Goal: Information Seeking & Learning: Compare options

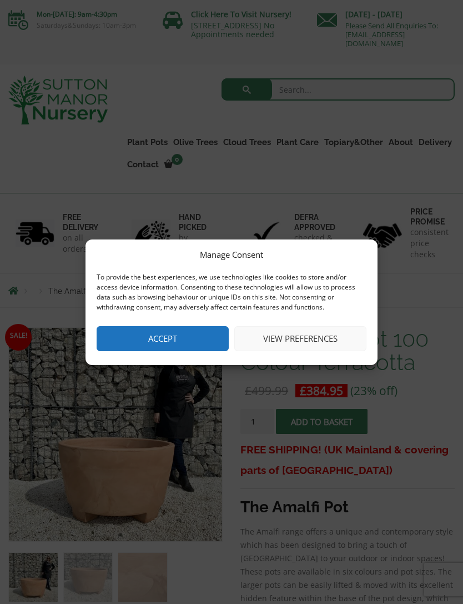
click at [187, 329] on button "Accept" at bounding box center [163, 338] width 132 height 25
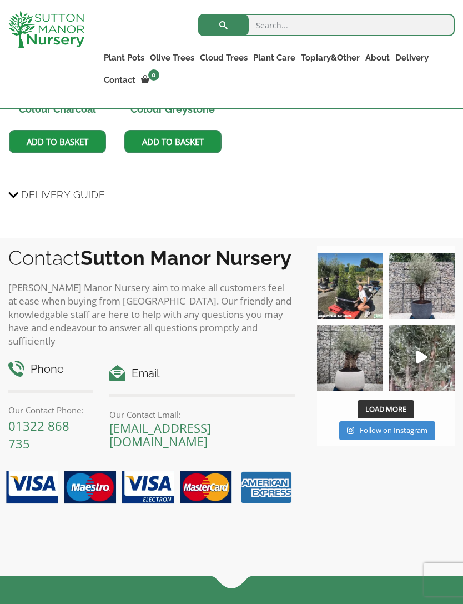
scroll to position [1316, 0]
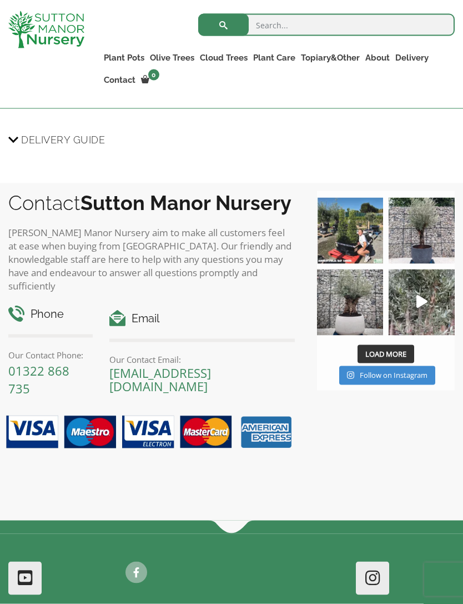
click at [391, 349] on span "Load More" at bounding box center [385, 354] width 41 height 10
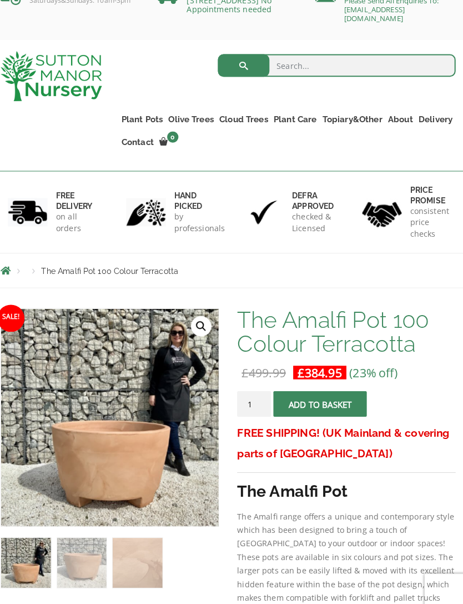
scroll to position [0, 0]
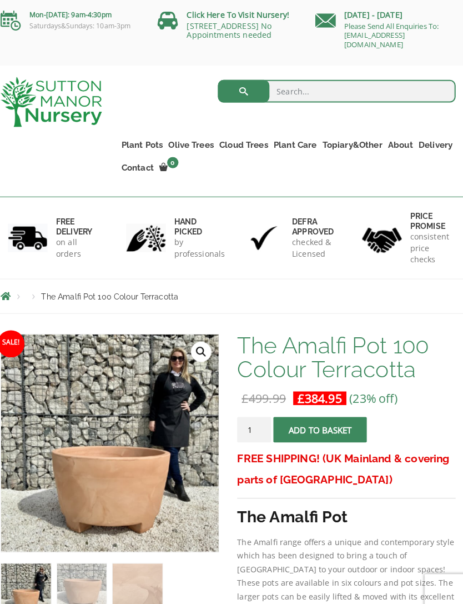
click at [0, 0] on link "The Amalfi Pots" at bounding box center [0, 0] width 0 height 0
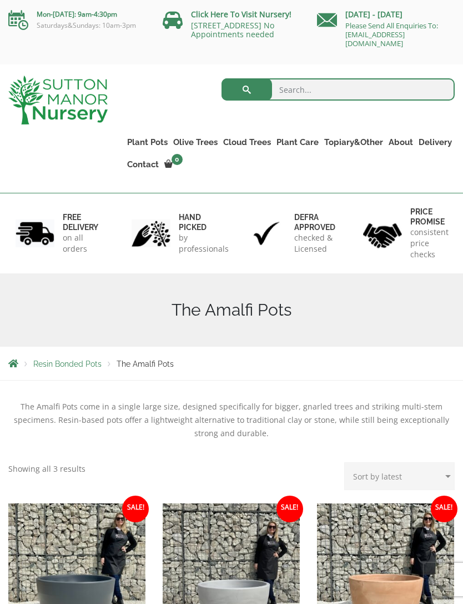
click at [0, 0] on link "The Milan Pots" at bounding box center [0, 0] width 0 height 0
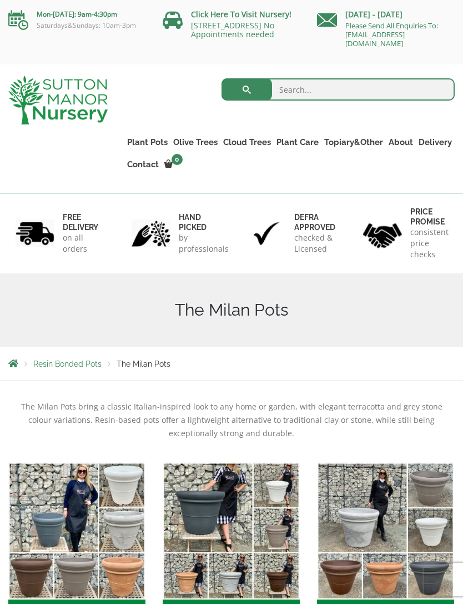
click at [0, 0] on link "The Capri Pots" at bounding box center [0, 0] width 0 height 0
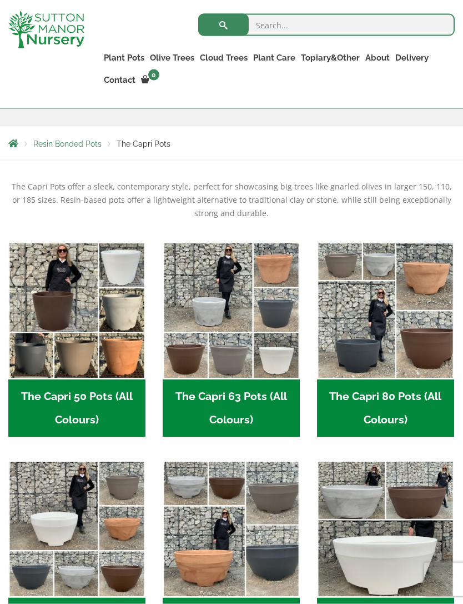
scroll to position [201, 0]
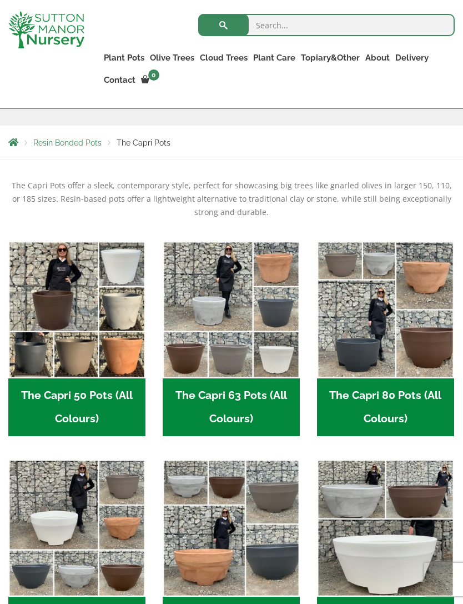
click at [123, 351] on img "Visit product category The Capri 50 Pots (All Colours)" at bounding box center [76, 309] width 137 height 137
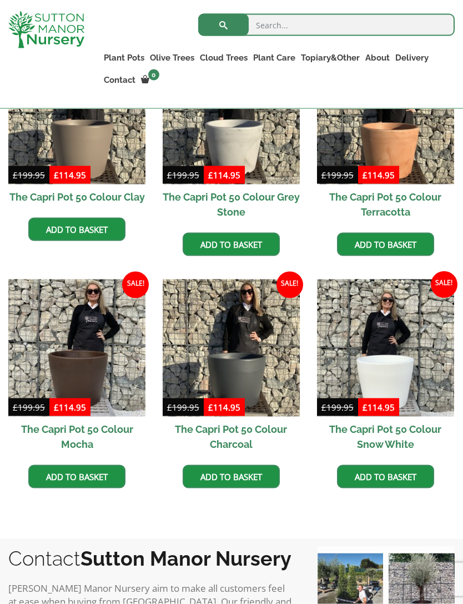
scroll to position [269, 0]
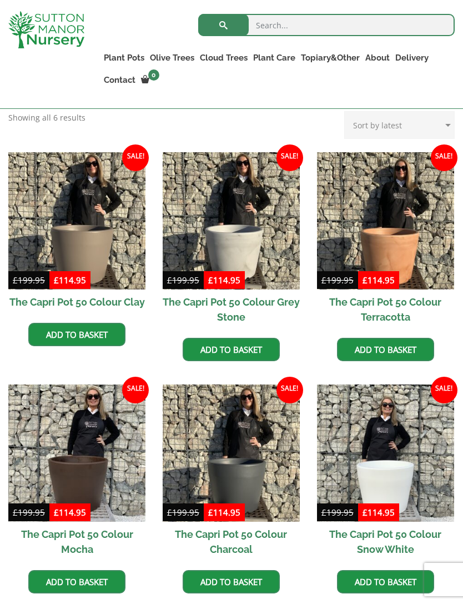
click at [416, 251] on img at bounding box center [385, 220] width 137 height 137
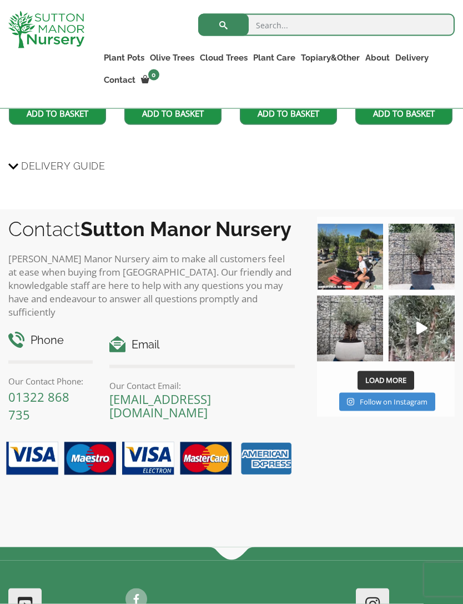
scroll to position [979, 0]
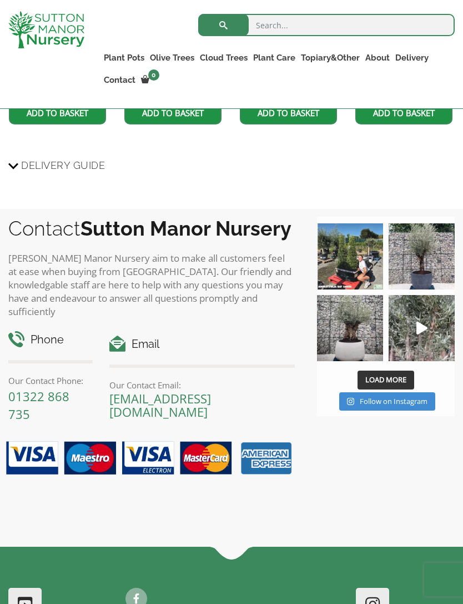
click at [0, 0] on link "Fibre Clay Pots" at bounding box center [0, 0] width 0 height 0
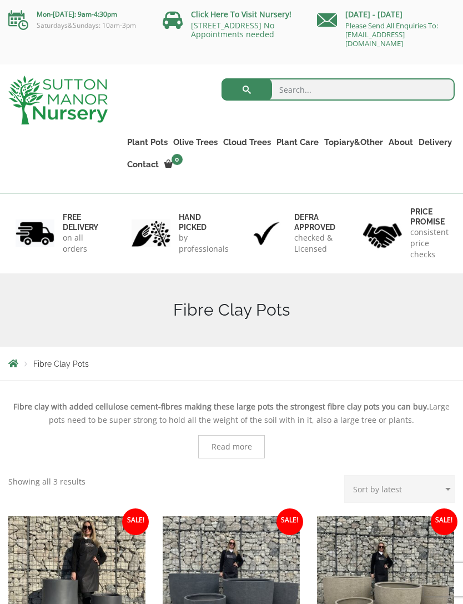
click at [0, 0] on link "Big Bell Pots" at bounding box center [0, 0] width 0 height 0
click at [0, 0] on link "The Olive Jar" at bounding box center [0, 0] width 0 height 0
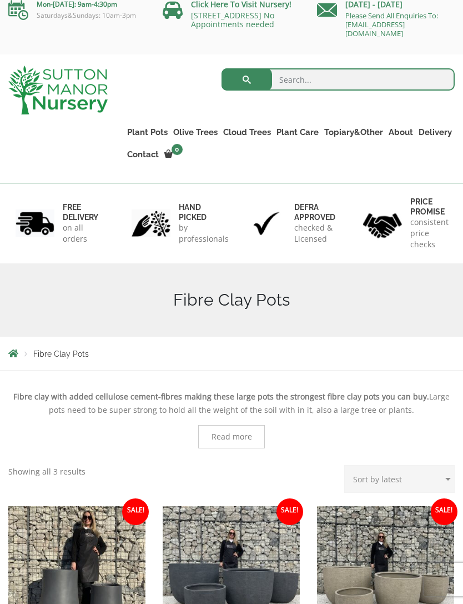
scroll to position [9, 0]
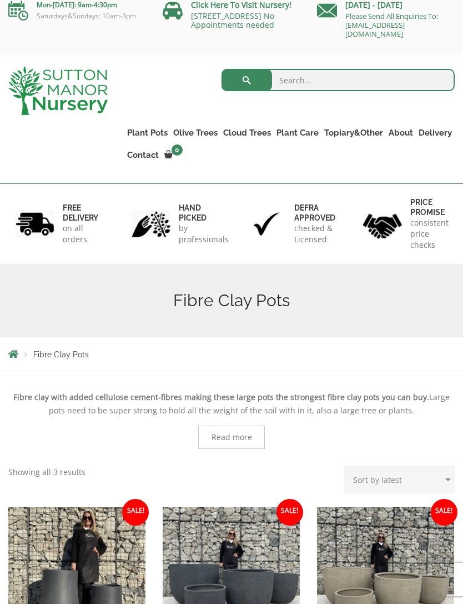
click at [0, 0] on ul "Resin Bonded Pots The Amalfi Pots The Milan Pots The Capri Pots The Brunello Po…" at bounding box center [0, 0] width 0 height 0
click at [0, 0] on link "The Capri Pots" at bounding box center [0, 0] width 0 height 0
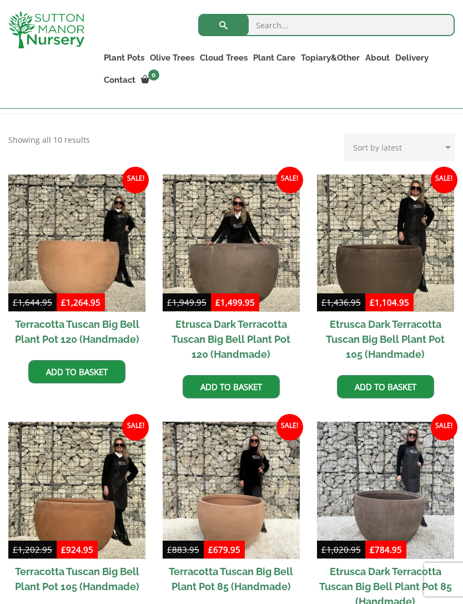
scroll to position [237, 0]
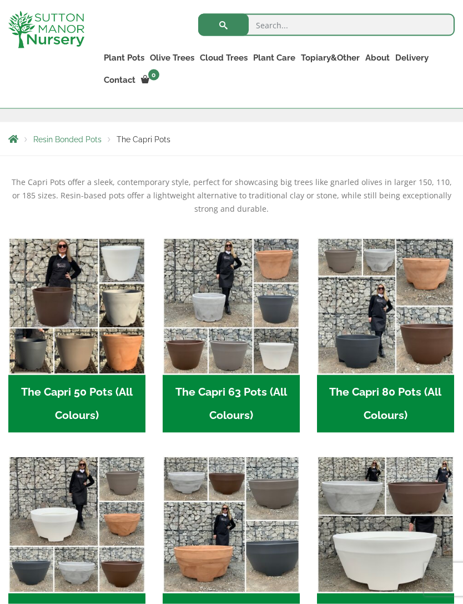
scroll to position [205, 0]
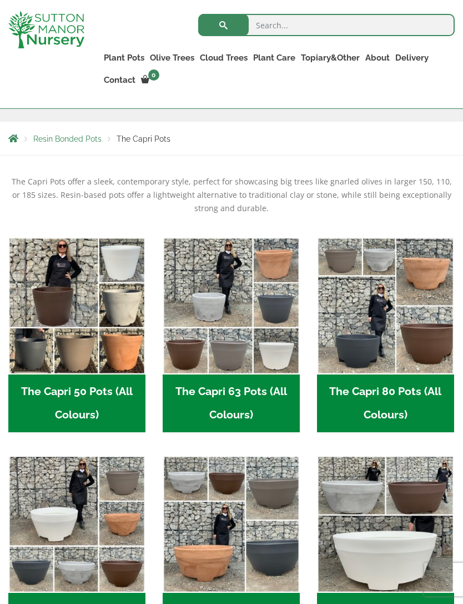
click at [0, 0] on link "The Brunello Pots" at bounding box center [0, 0] width 0 height 0
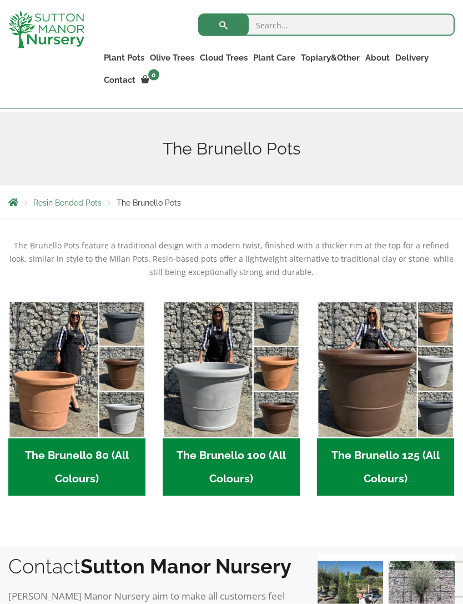
scroll to position [143, 0]
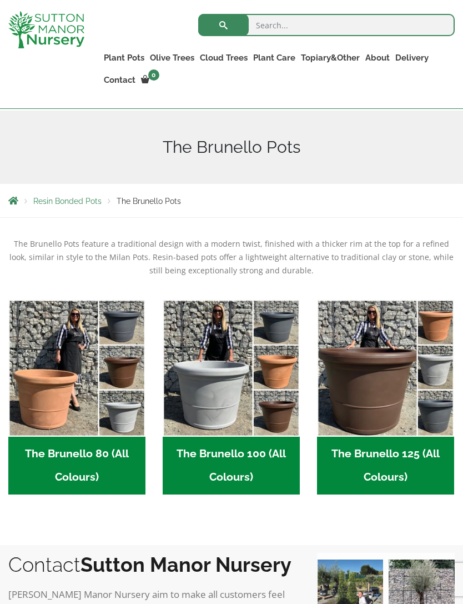
click at [109, 399] on img "Visit product category The Brunello 80 (All Colours)" at bounding box center [76, 367] width 137 height 137
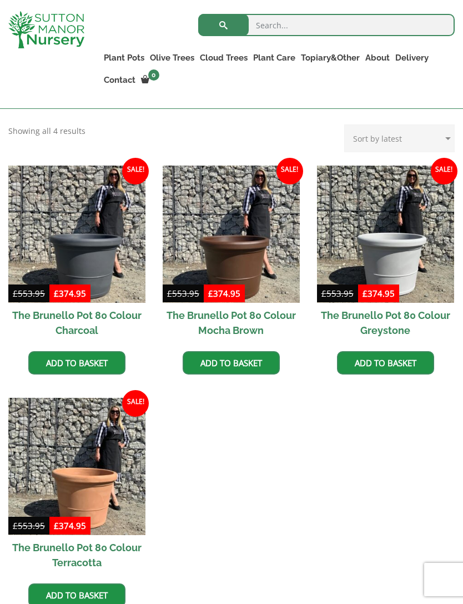
click at [58, 484] on img at bounding box center [76, 466] width 137 height 137
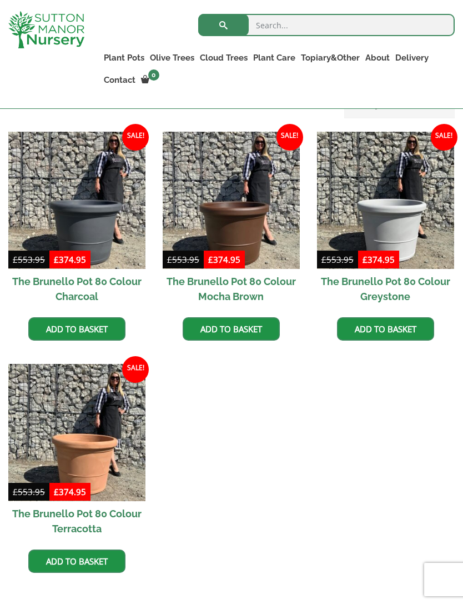
scroll to position [291, 0]
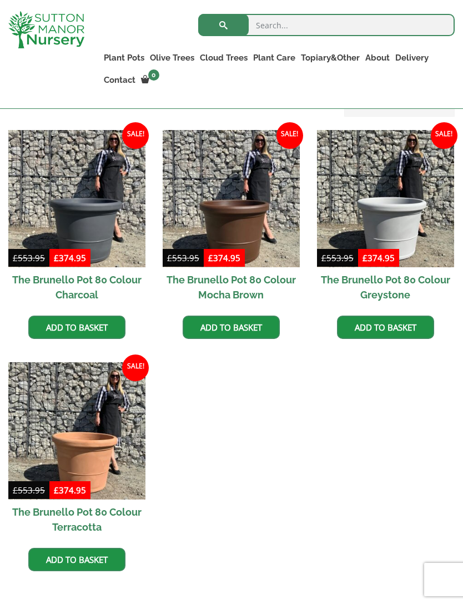
click at [0, 0] on link "The Amalfi Pots" at bounding box center [0, 0] width 0 height 0
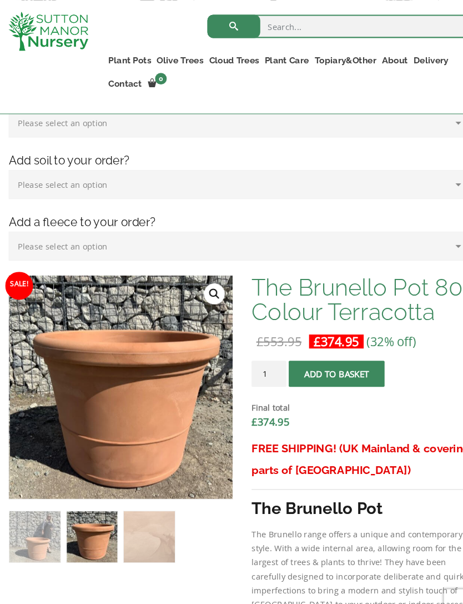
scroll to position [216, 0]
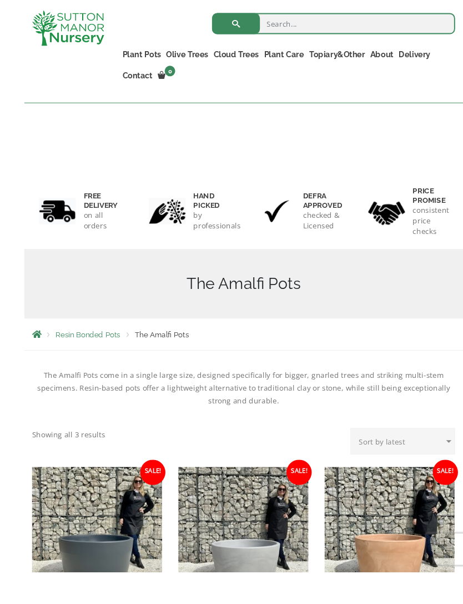
scroll to position [81, 0]
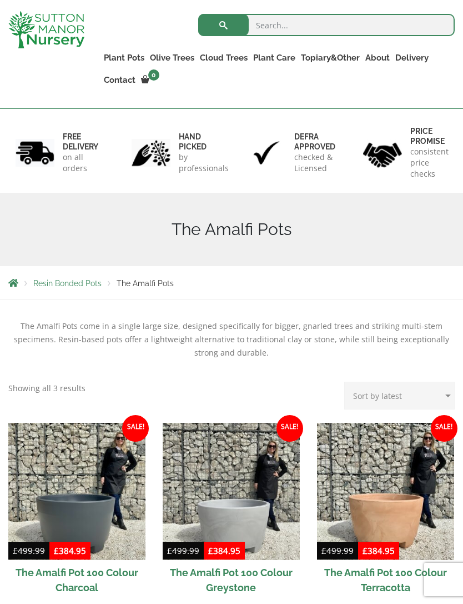
click at [0, 0] on link "The Barolo Pots" at bounding box center [0, 0] width 0 height 0
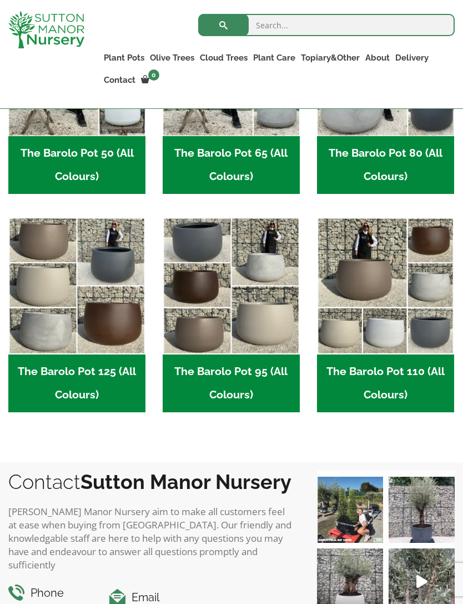
scroll to position [526, 0]
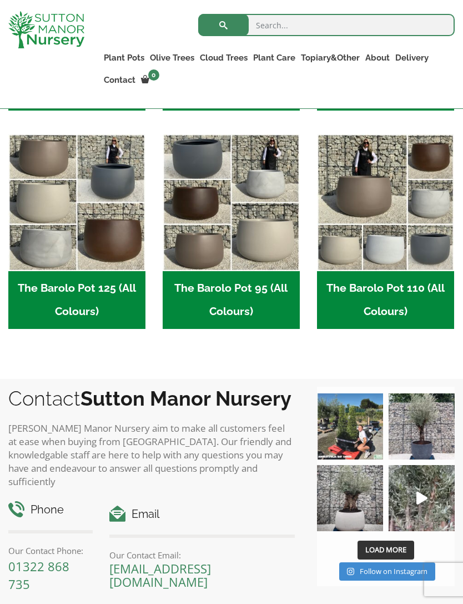
click at [240, 234] on img "Visit product category The Barolo Pot 95 (All Colours)" at bounding box center [231, 202] width 137 height 137
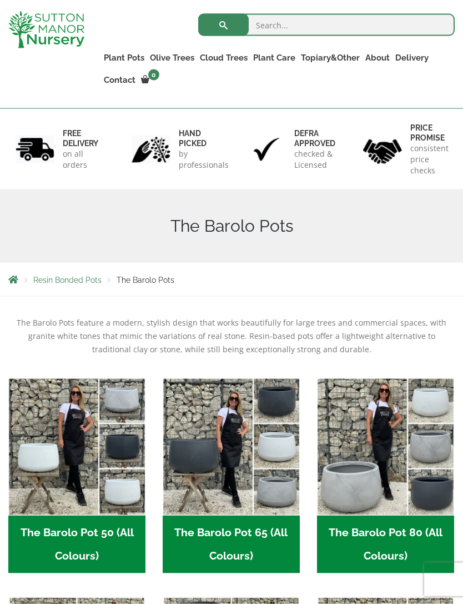
scroll to position [66, 0]
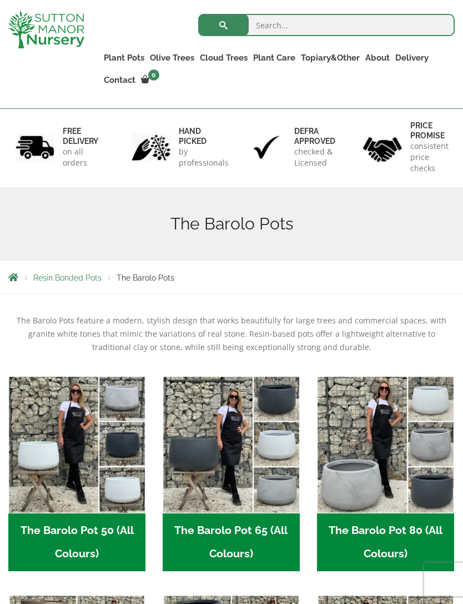
click at [127, 56] on link "Plant Pots" at bounding box center [124, 58] width 46 height 16
click at [0, 0] on link "The Amalfi Pots" at bounding box center [0, 0] width 0 height 0
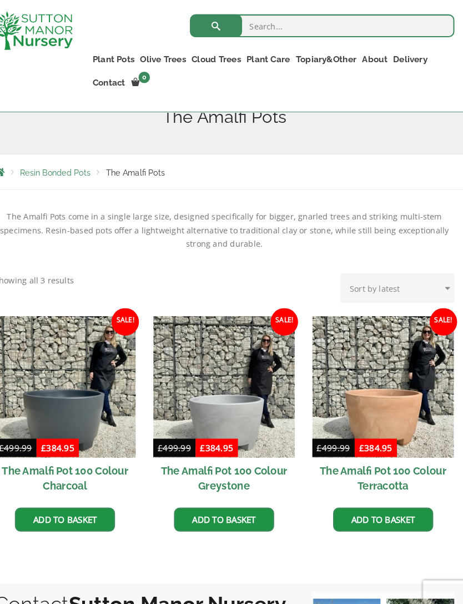
scroll to position [177, 0]
click at [0, 0] on link "The Milan Pots" at bounding box center [0, 0] width 0 height 0
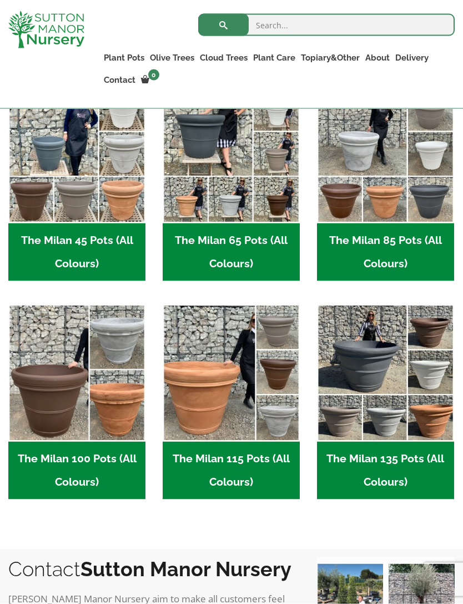
scroll to position [356, 0]
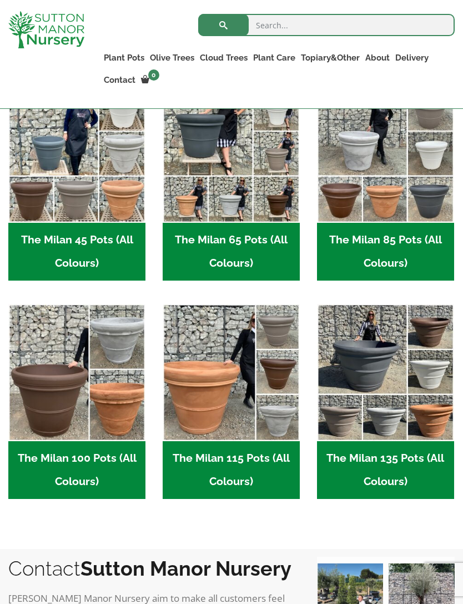
click at [215, 381] on img "Visit product category The Milan 115 Pots (All Colours)" at bounding box center [231, 372] width 137 height 137
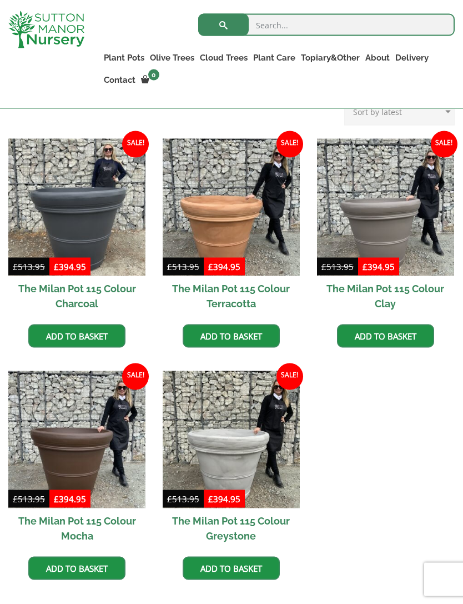
scroll to position [283, 0]
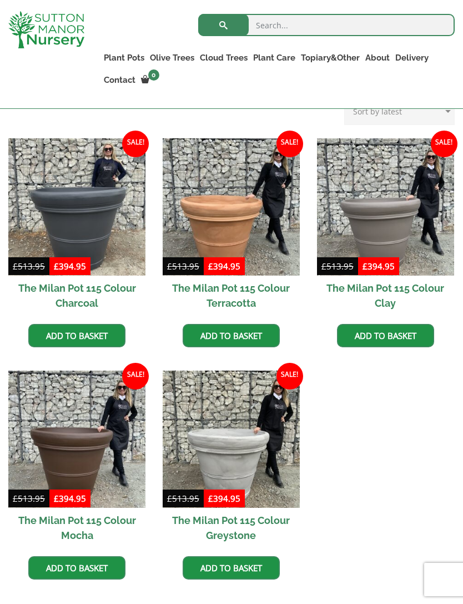
click at [225, 202] on img at bounding box center [231, 206] width 137 height 137
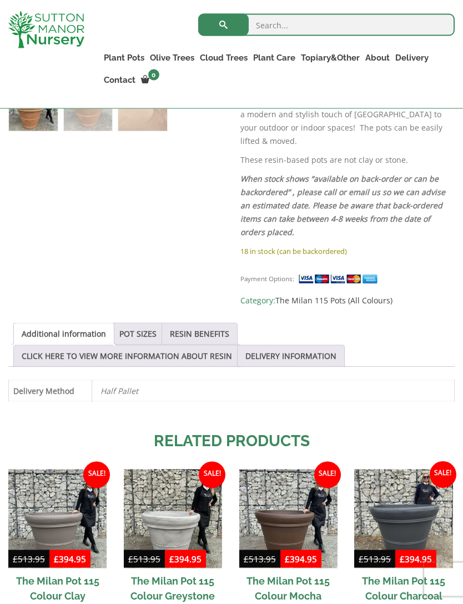
scroll to position [451, 0]
click at [149, 323] on link "POT SIZES" at bounding box center [137, 333] width 37 height 21
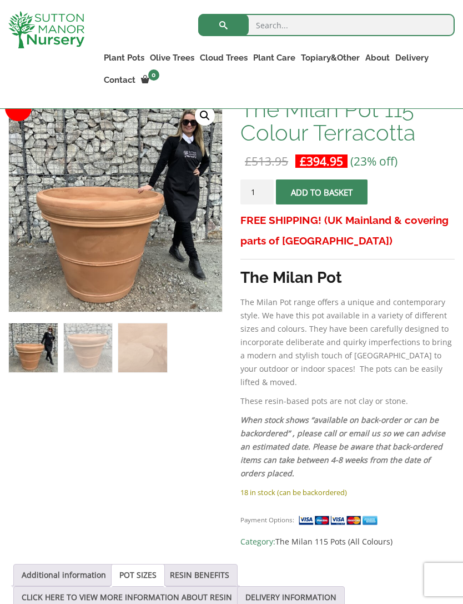
scroll to position [209, 0]
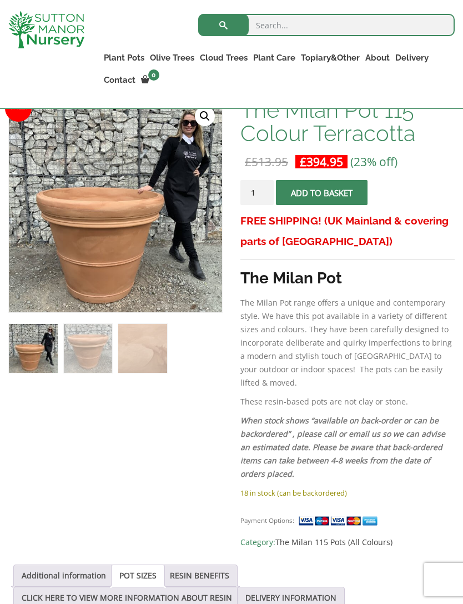
click at [126, 56] on link "Plant Pots" at bounding box center [124, 58] width 46 height 16
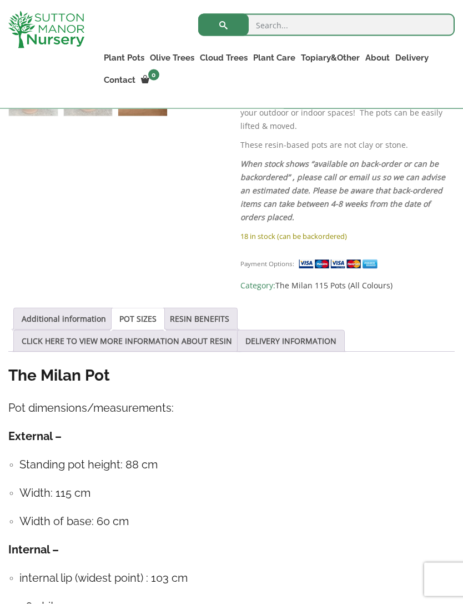
scroll to position [466, 0]
click at [0, 0] on ul "Resin Bonded Pots The Amalfi Pots The Milan Pots The Capri Pots The Brunello Po…" at bounding box center [0, 0] width 0 height 0
click at [0, 0] on link "The Barolo Pots" at bounding box center [0, 0] width 0 height 0
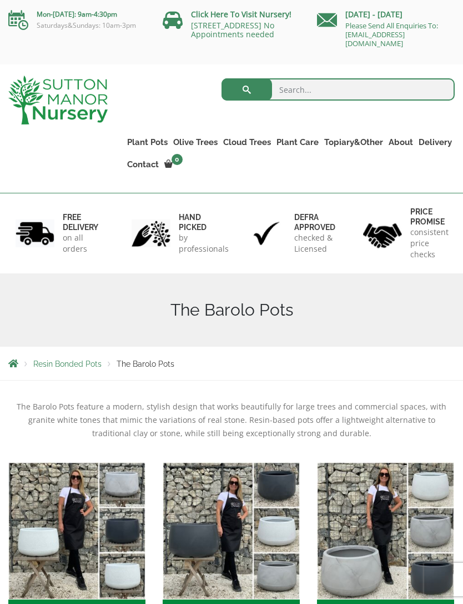
click at [0, 0] on link "The Venice Cube Pots" at bounding box center [0, 0] width 0 height 0
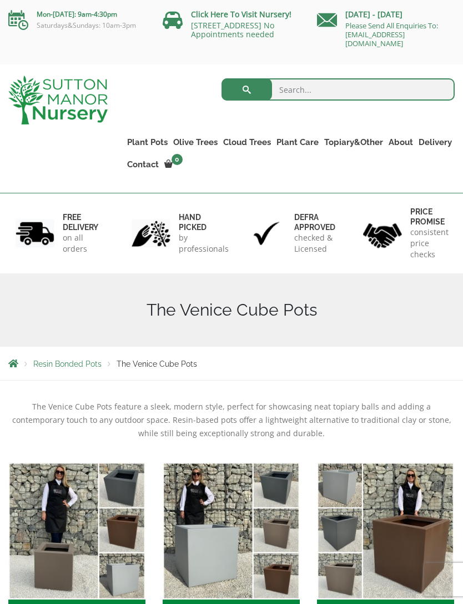
click at [0, 0] on link "The Olive Jar" at bounding box center [0, 0] width 0 height 0
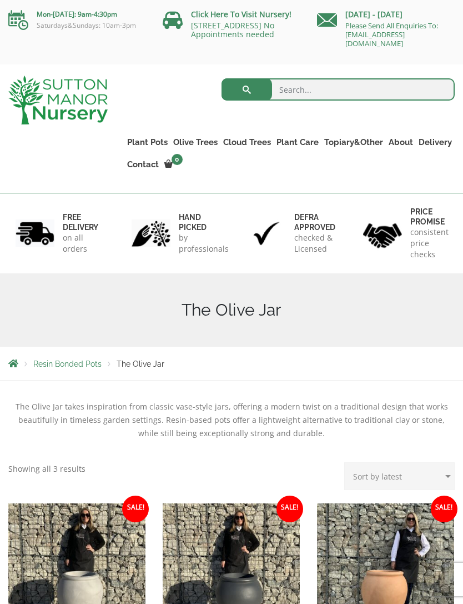
click at [0, 0] on link "The Sicilian Pots" at bounding box center [0, 0] width 0 height 0
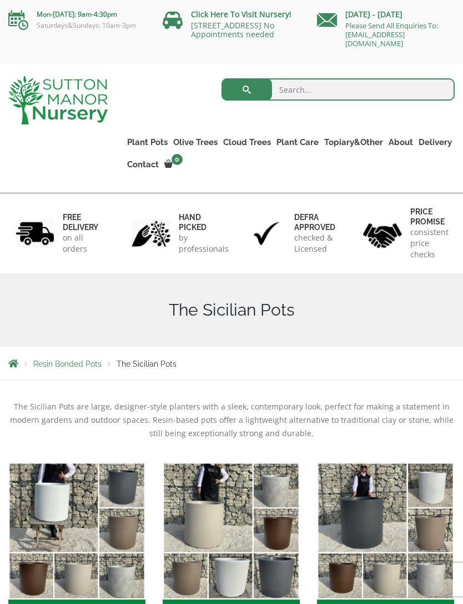
click at [0, 0] on link "The Mediterranean Pots" at bounding box center [0, 0] width 0 height 0
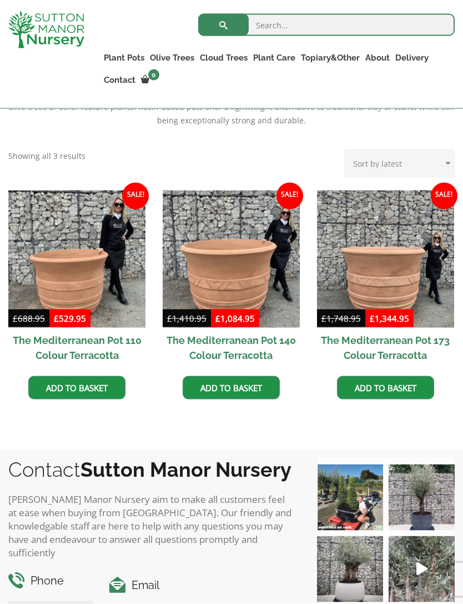
scroll to position [288, 0]
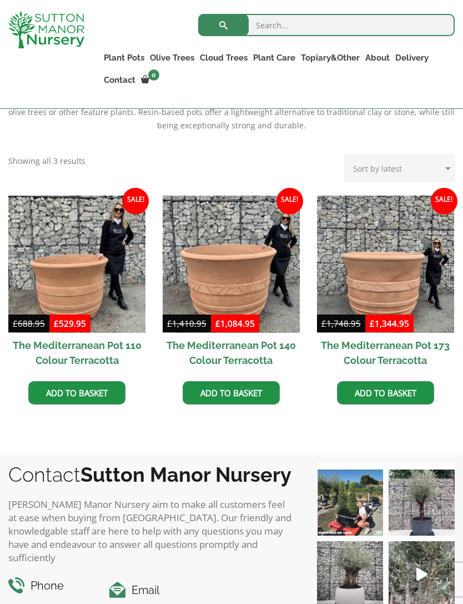
click at [64, 292] on img at bounding box center [76, 263] width 137 height 137
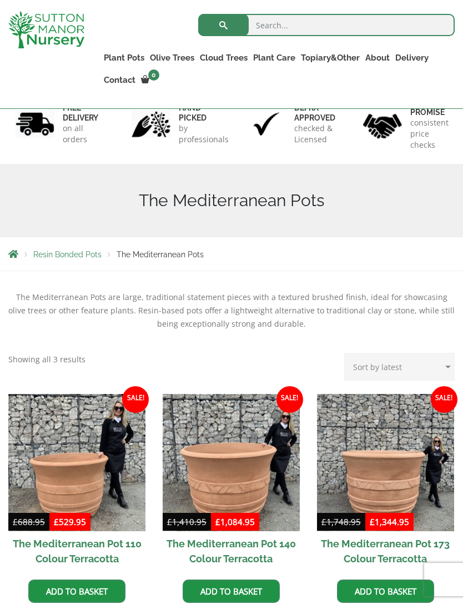
scroll to position [0, 0]
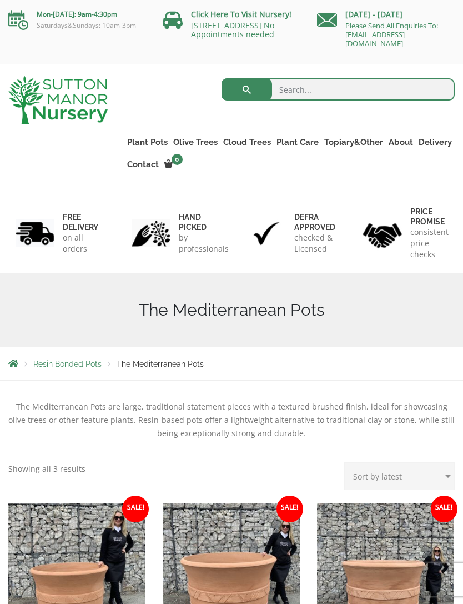
click at [0, 0] on link "The Como Cube Pots 45 (All Colours)" at bounding box center [0, 0] width 0 height 0
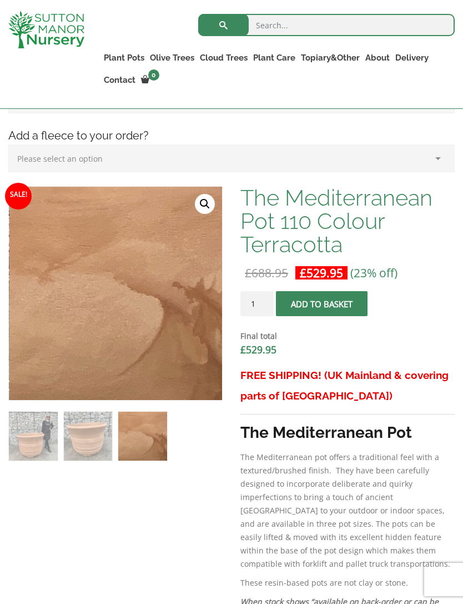
scroll to position [288, 0]
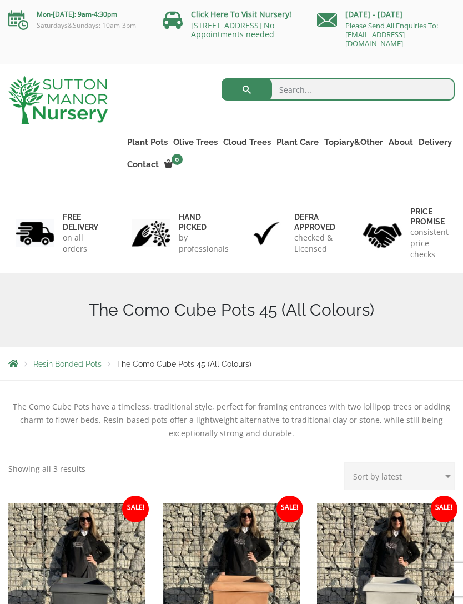
click at [0, 0] on link "The Tuscany Fruit Pots" at bounding box center [0, 0] width 0 height 0
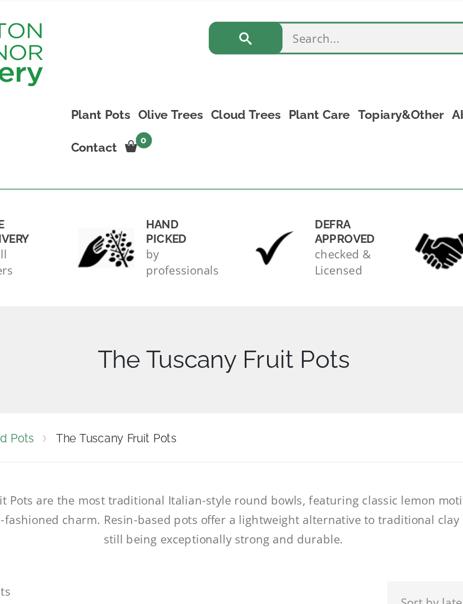
click at [124, 134] on link "Plant Pots" at bounding box center [147, 142] width 46 height 16
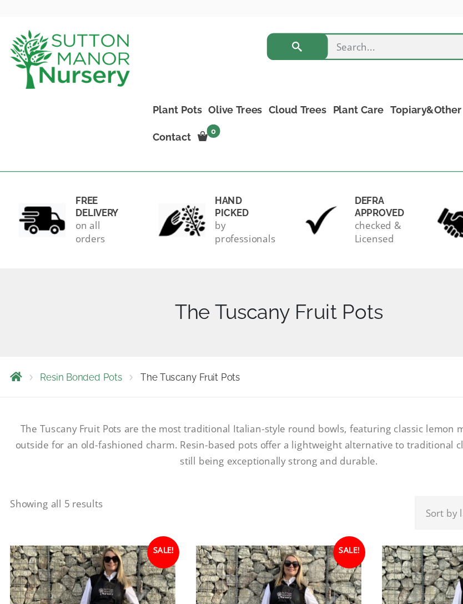
scroll to position [50, 0]
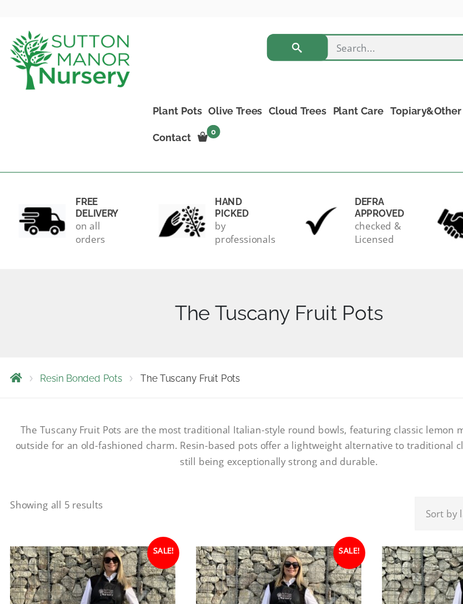
click at [0, 0] on ul "Resin Bonded Pots The Amalfi Pots The Milan Pots The Capri Pots The Brunello Po…" at bounding box center [0, 0] width 0 height 0
click at [0, 0] on link "The Pompei Pots" at bounding box center [0, 0] width 0 height 0
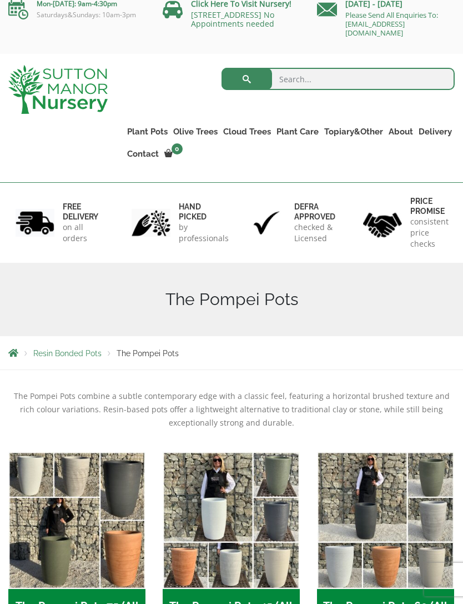
scroll to position [11, 0]
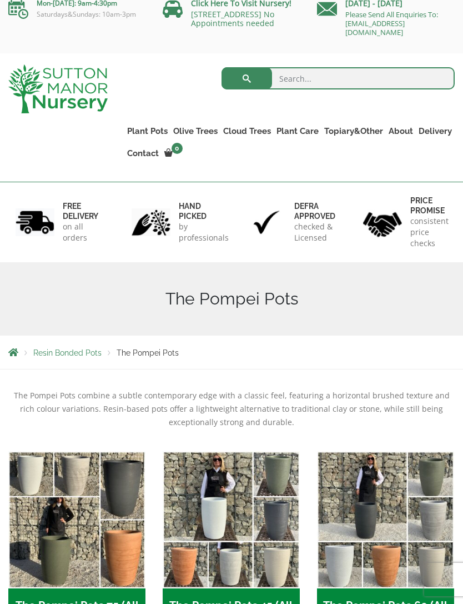
click at [0, 0] on link "The Alfresco Pots" at bounding box center [0, 0] width 0 height 0
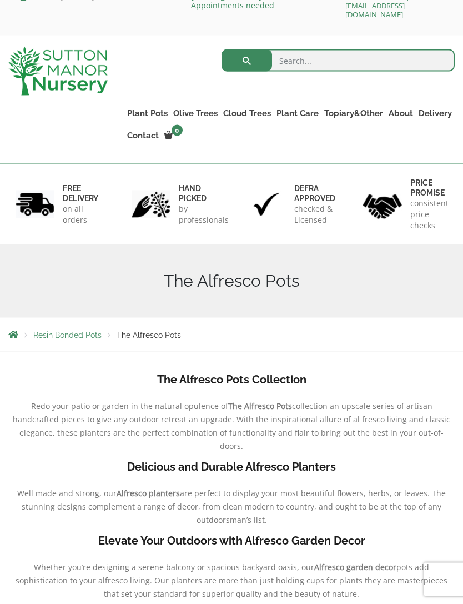
scroll to position [32, 0]
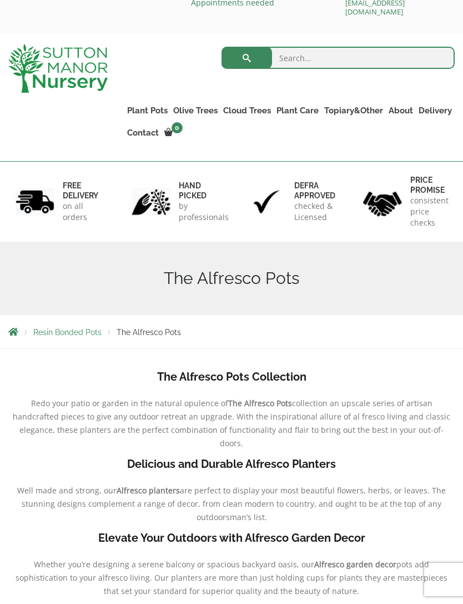
click at [0, 0] on link "The Como Rectangle 90 (Colours)" at bounding box center [0, 0] width 0 height 0
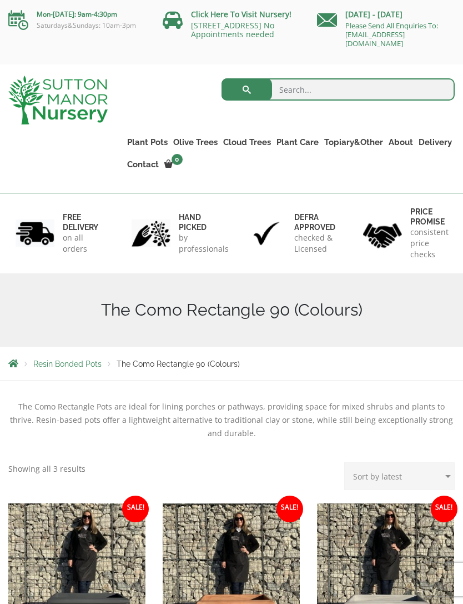
click at [0, 0] on link "Fibre Clay Pots" at bounding box center [0, 0] width 0 height 0
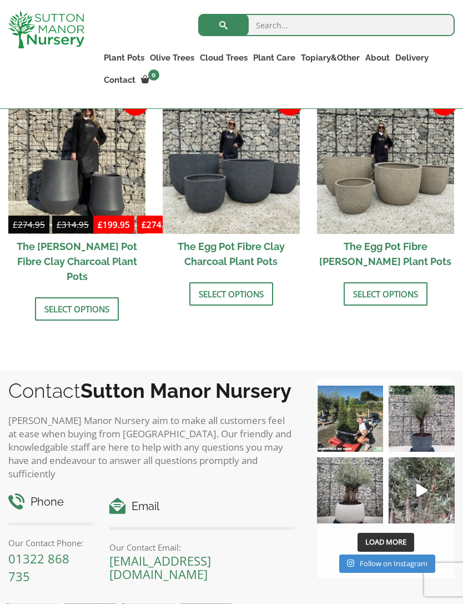
scroll to position [401, 0]
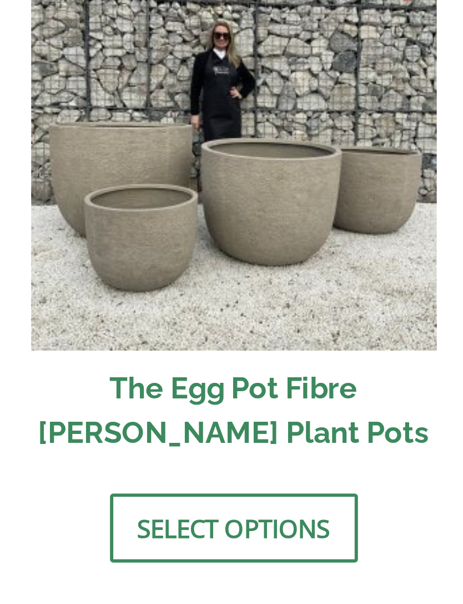
click at [344, 280] on link "Select options" at bounding box center [386, 291] width 84 height 23
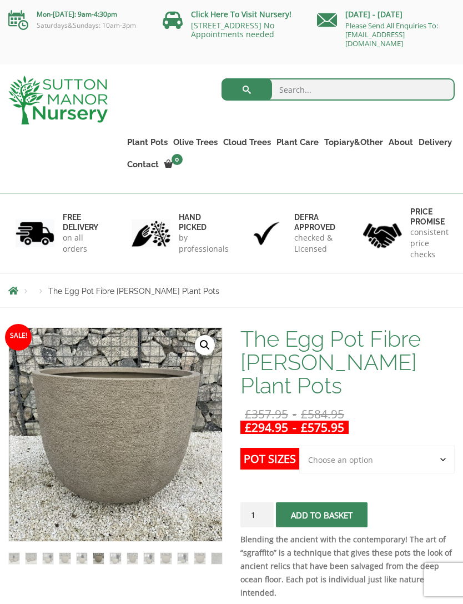
click at [0, 0] on link "Big Bell Pots" at bounding box center [0, 0] width 0 height 0
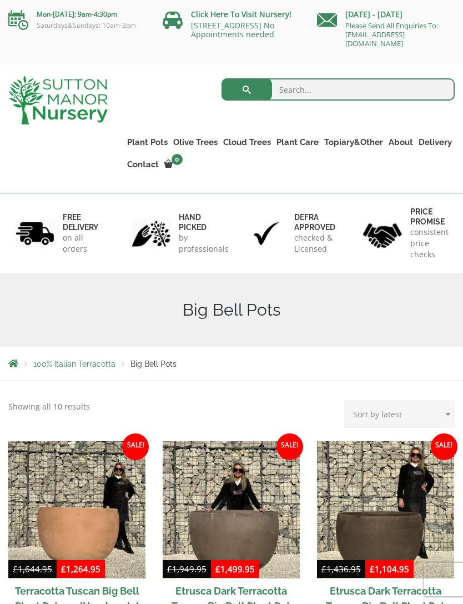
click at [0, 0] on link "Fibre Clay Pots" at bounding box center [0, 0] width 0 height 0
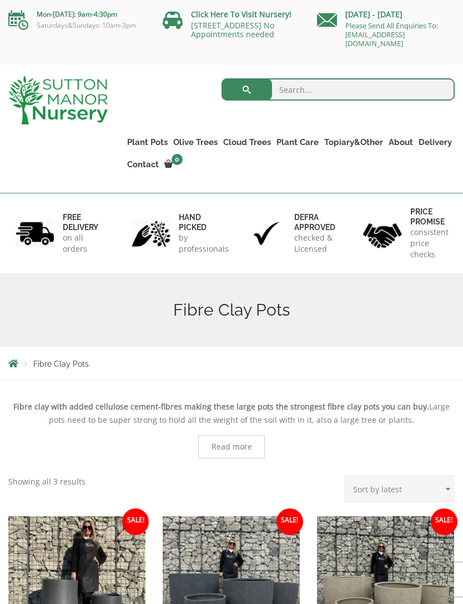
click at [0, 0] on link "The Amalfi Pots" at bounding box center [0, 0] width 0 height 0
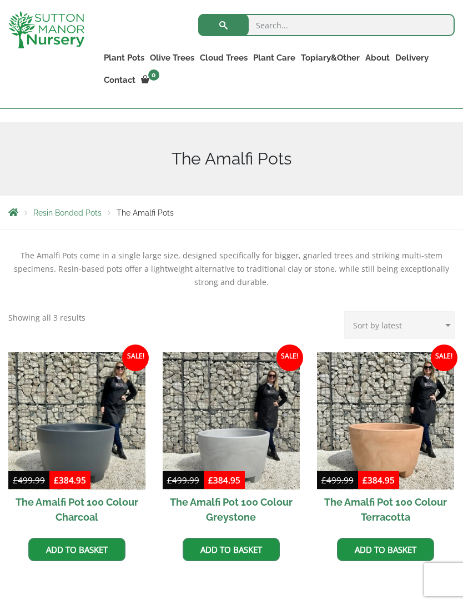
scroll to position [309, 0]
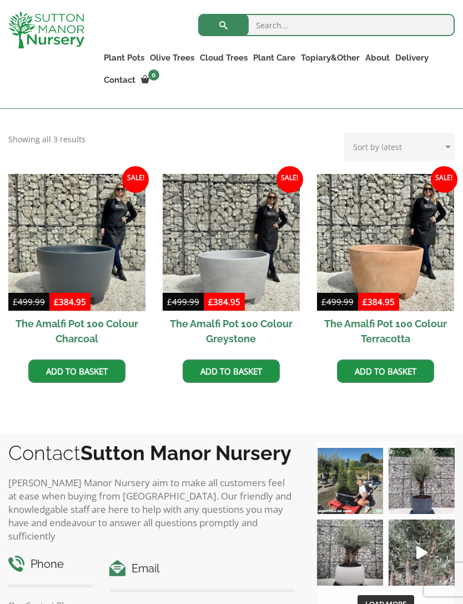
click at [394, 275] on img at bounding box center [385, 242] width 137 height 137
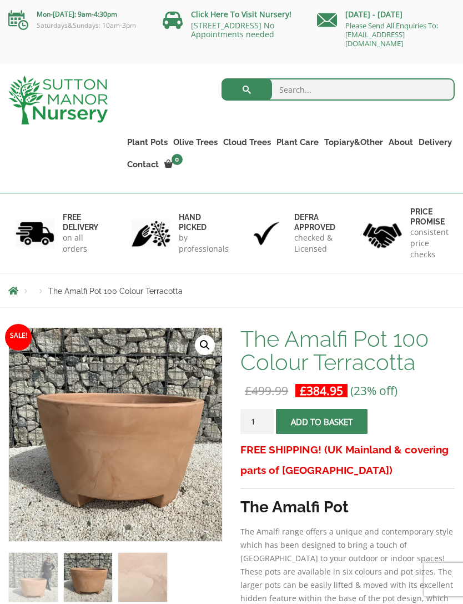
click at [0, 0] on link "The Atlantis Pots" at bounding box center [0, 0] width 0 height 0
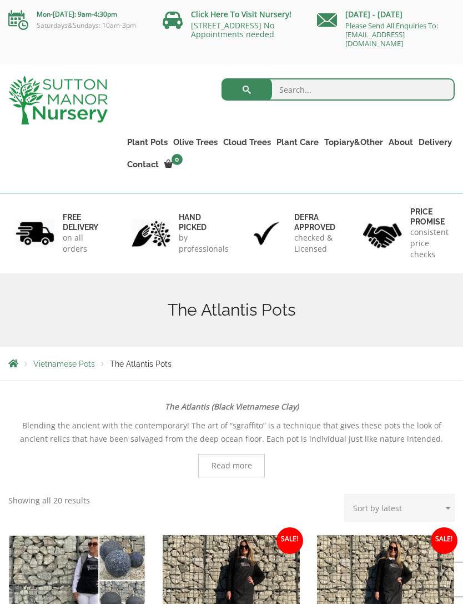
click at [0, 0] on link "The Old Stone Pots" at bounding box center [0, 0] width 0 height 0
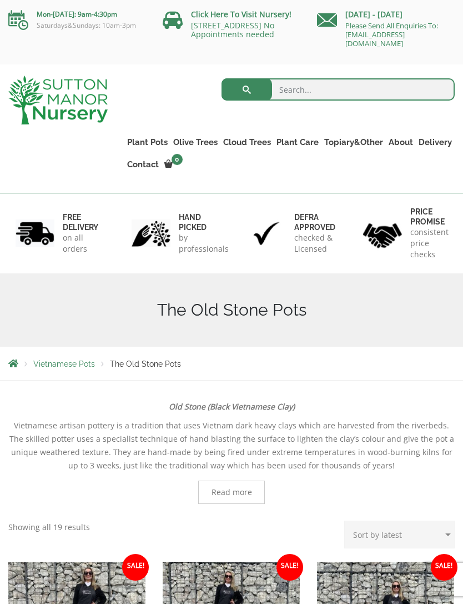
click at [0, 0] on link "Wabi-Sabi" at bounding box center [0, 0] width 0 height 0
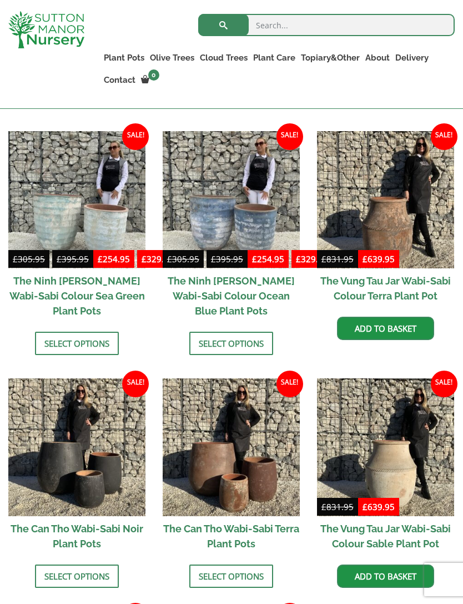
scroll to position [779, 0]
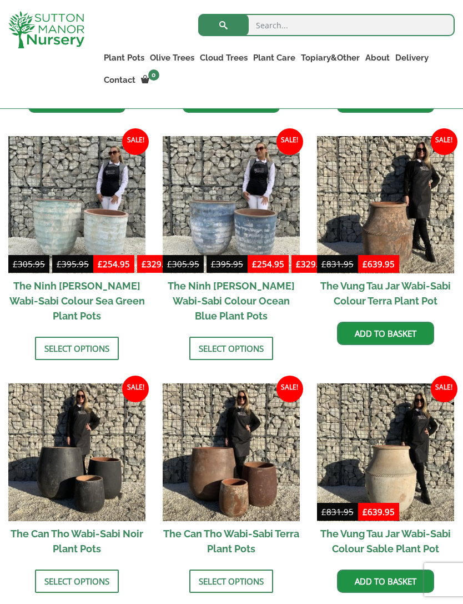
click at [0, 0] on link "Fibre Clay Pots" at bounding box center [0, 0] width 0 height 0
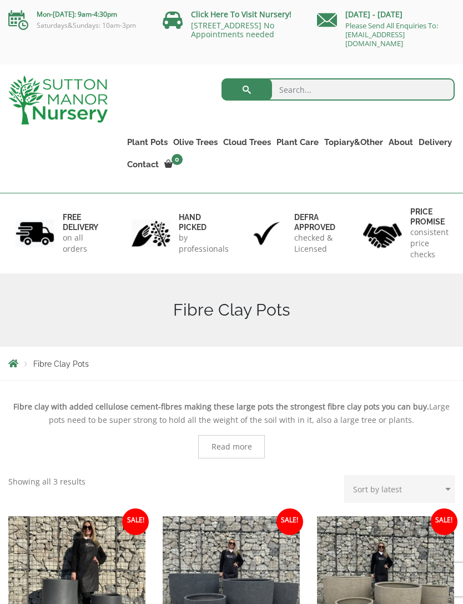
click at [0, 0] on link "Vietnamese Pots" at bounding box center [0, 0] width 0 height 0
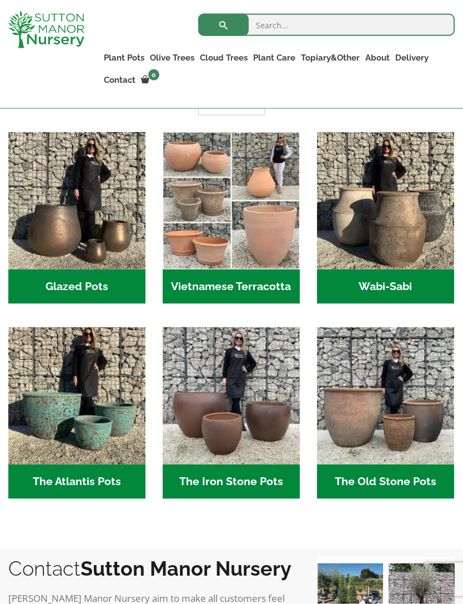
scroll to position [338, 0]
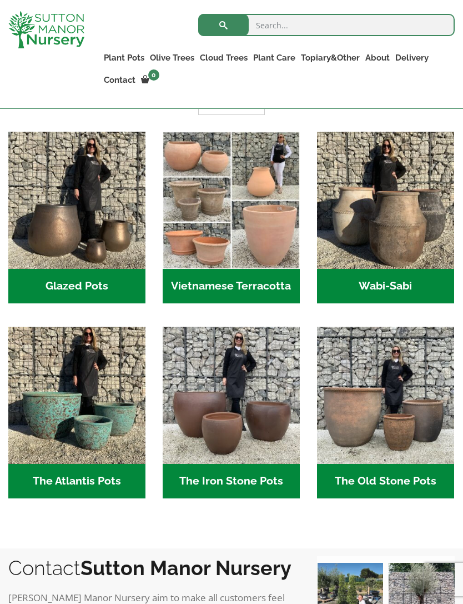
click at [208, 240] on img "Visit product category Vietnamese Terracotta" at bounding box center [231, 200] width 137 height 137
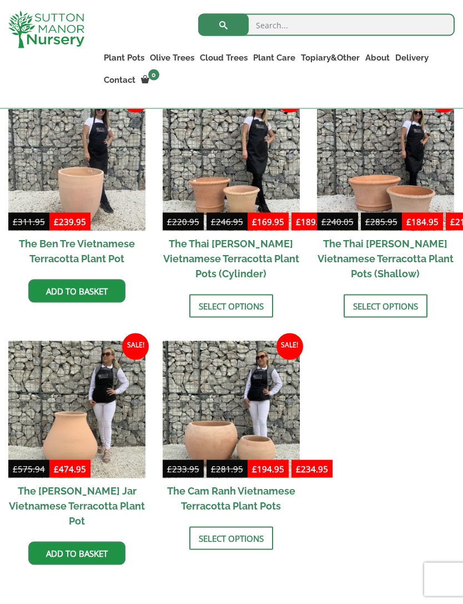
scroll to position [328, 0]
click at [216, 395] on img at bounding box center [231, 408] width 137 height 137
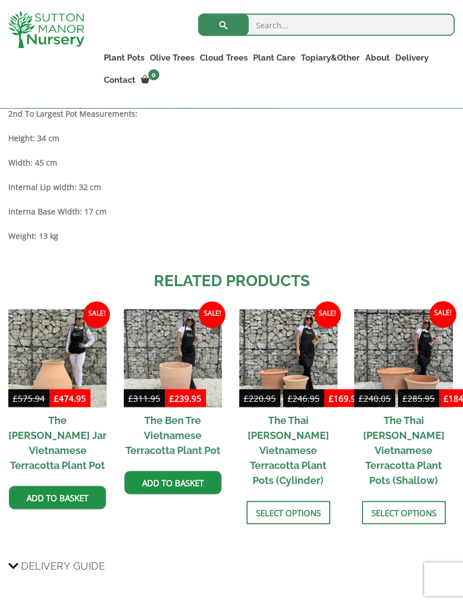
scroll to position [857, 0]
click at [0, 0] on link "The Capri Pots" at bounding box center [0, 0] width 0 height 0
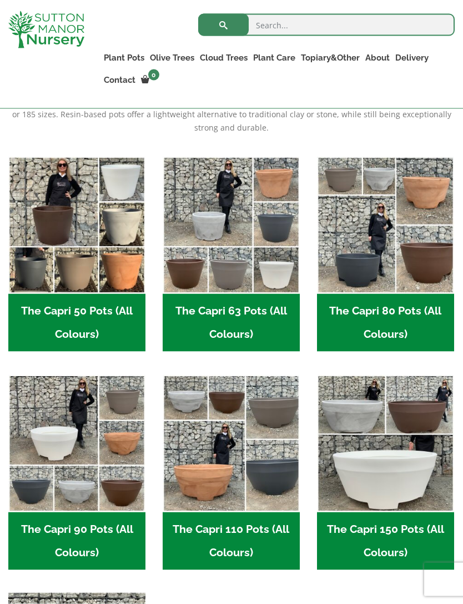
scroll to position [286, 0]
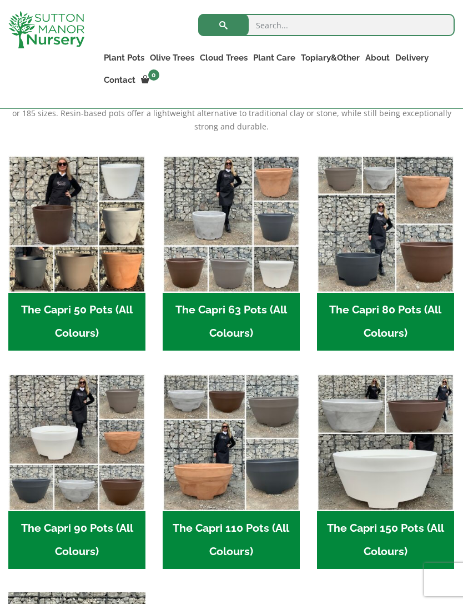
click at [104, 308] on h2 "The Capri 50 Pots (All Colours) (6)" at bounding box center [76, 322] width 137 height 58
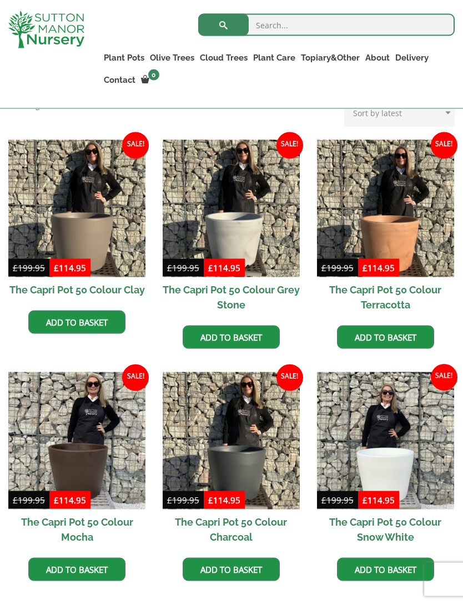
scroll to position [282, 0]
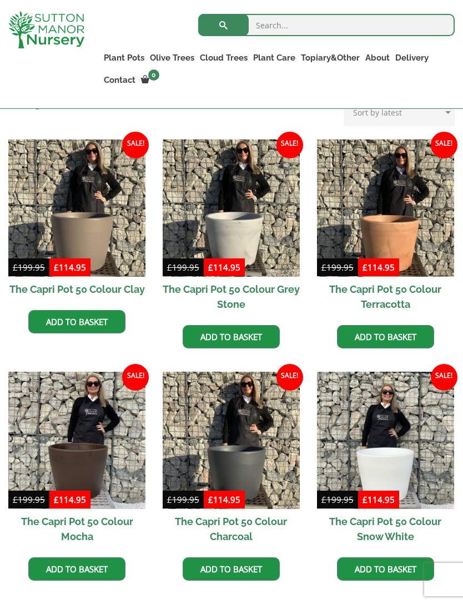
click at [414, 248] on img at bounding box center [385, 207] width 137 height 137
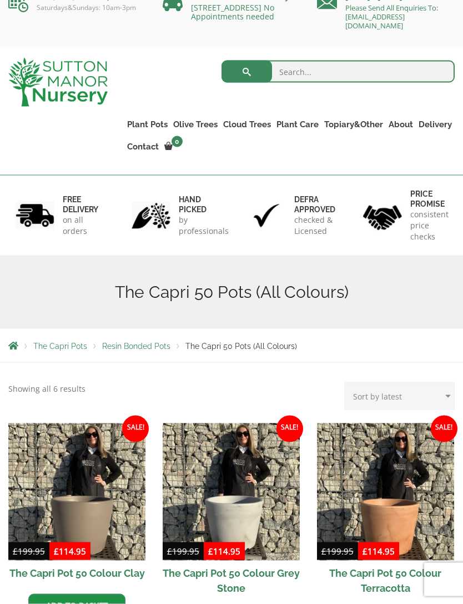
scroll to position [0, 0]
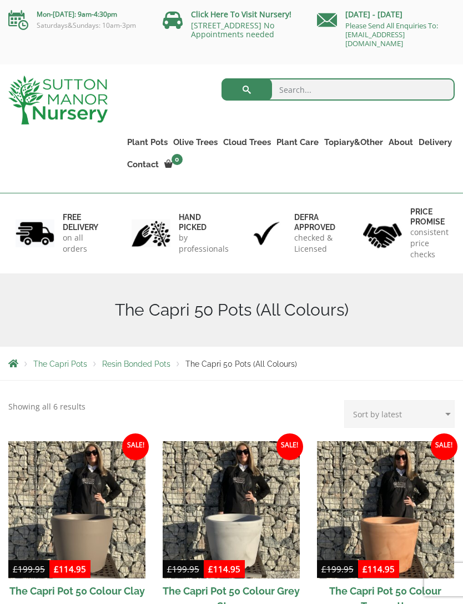
click at [0, 0] on link "The Brunello Pots" at bounding box center [0, 0] width 0 height 0
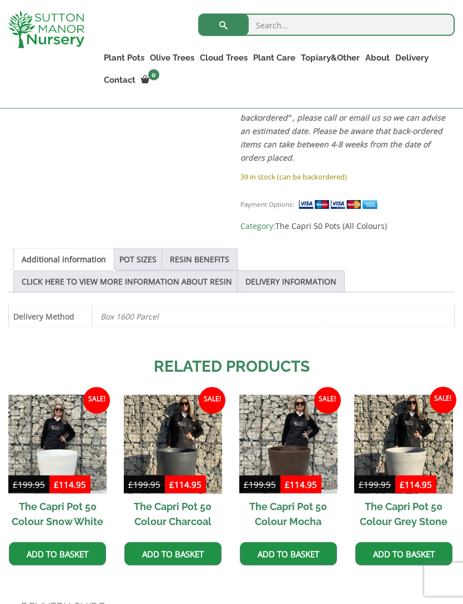
scroll to position [511, 0]
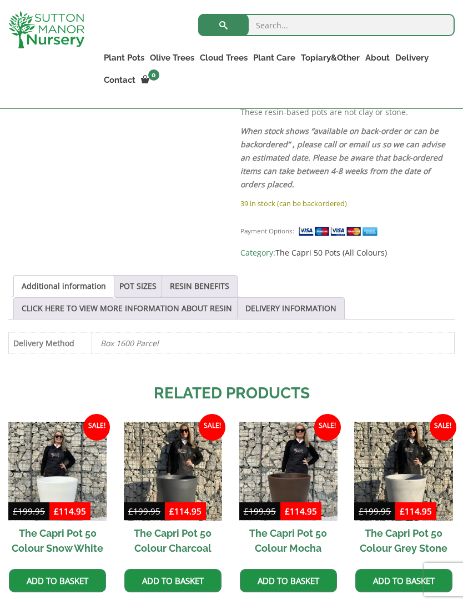
click at [141, 275] on link "POT SIZES" at bounding box center [137, 285] width 37 height 21
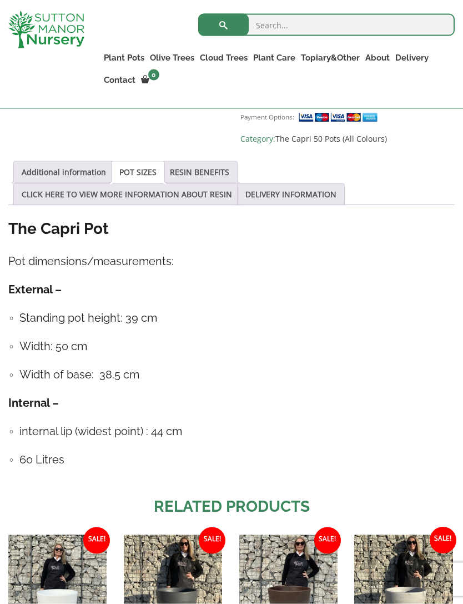
scroll to position [614, 0]
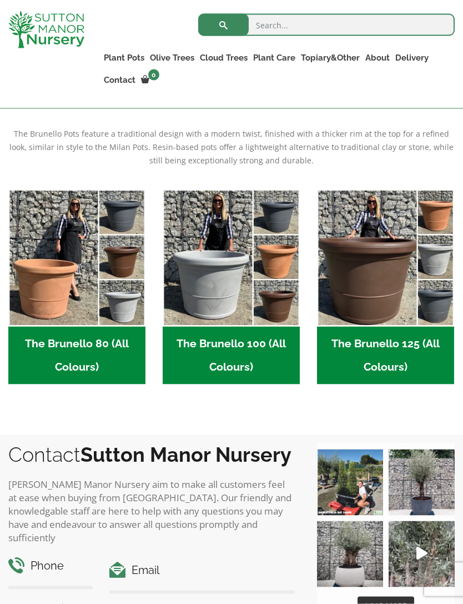
scroll to position [263, 0]
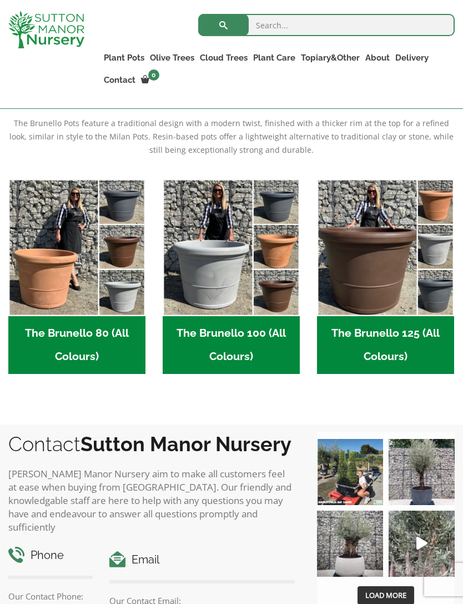
click at [54, 255] on img "Visit product category The Brunello 80 (All Colours)" at bounding box center [76, 247] width 137 height 137
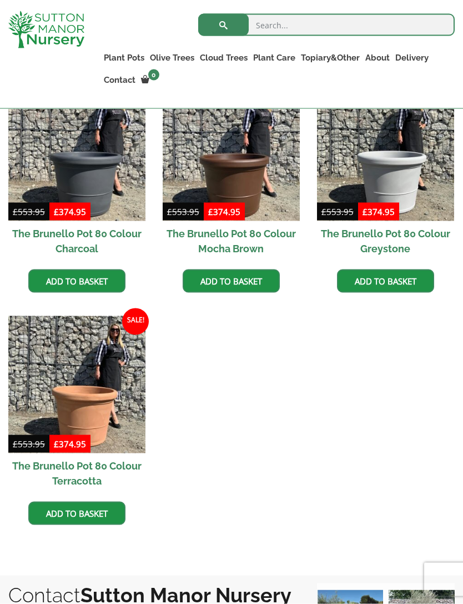
scroll to position [333, 0]
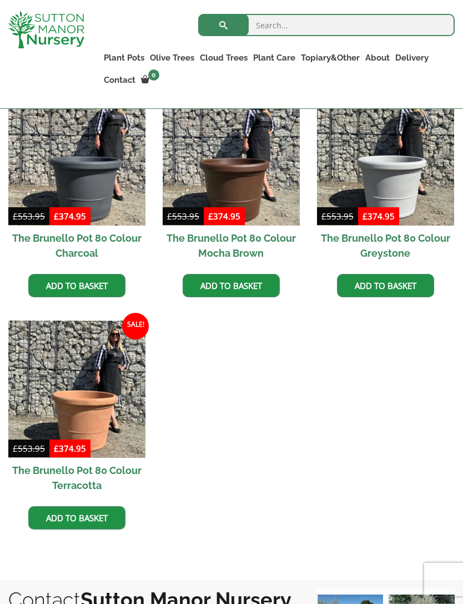
click at [69, 376] on img at bounding box center [76, 388] width 137 height 137
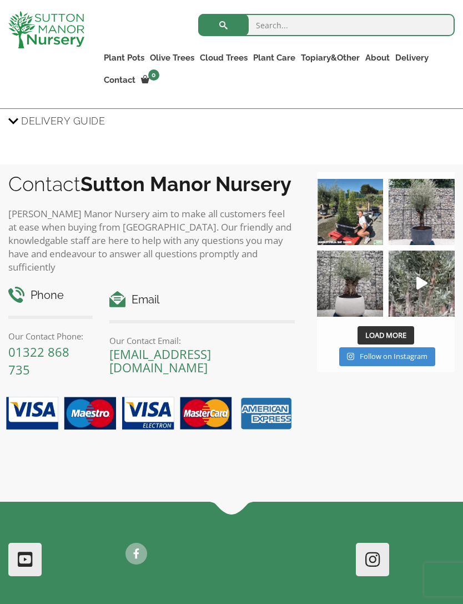
scroll to position [1525, 0]
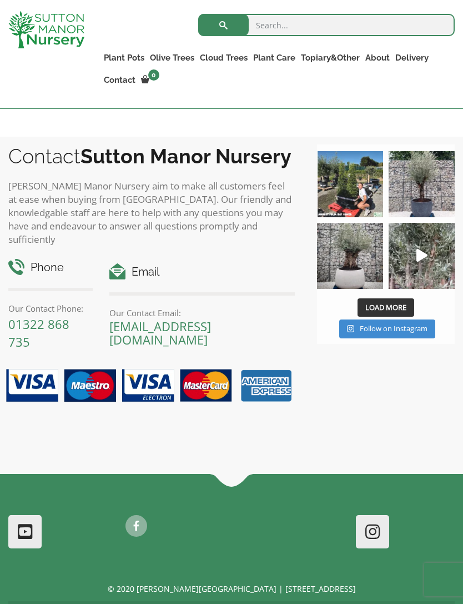
click at [375, 516] on link at bounding box center [372, 531] width 31 height 31
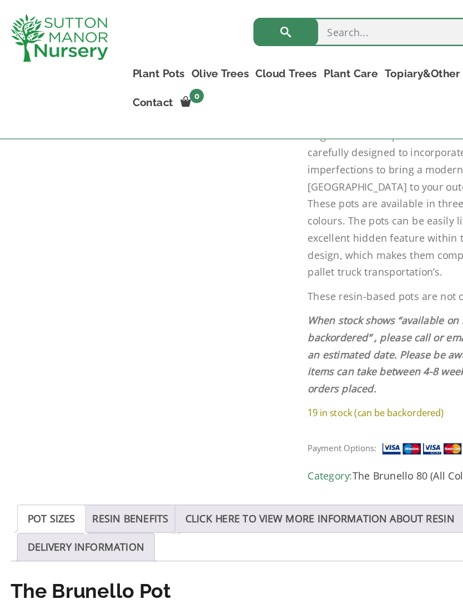
scroll to position [650, 0]
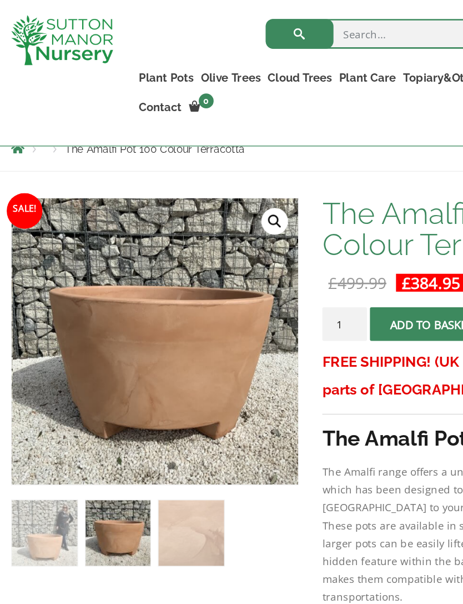
scroll to position [147, 0]
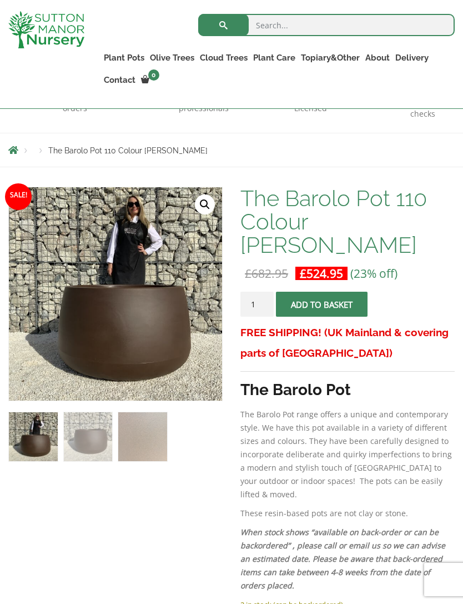
scroll to position [120, 0]
